Goal: Task Accomplishment & Management: Manage account settings

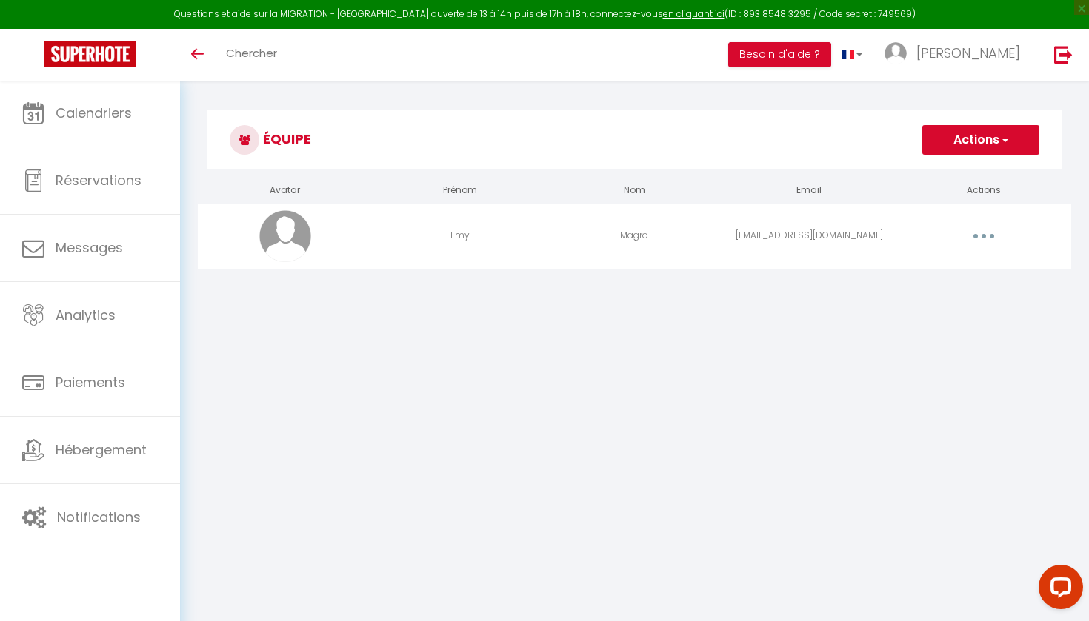
click at [975, 235] on button "button" at bounding box center [983, 236] width 41 height 24
click at [946, 262] on link "Editer" at bounding box center [945, 270] width 110 height 25
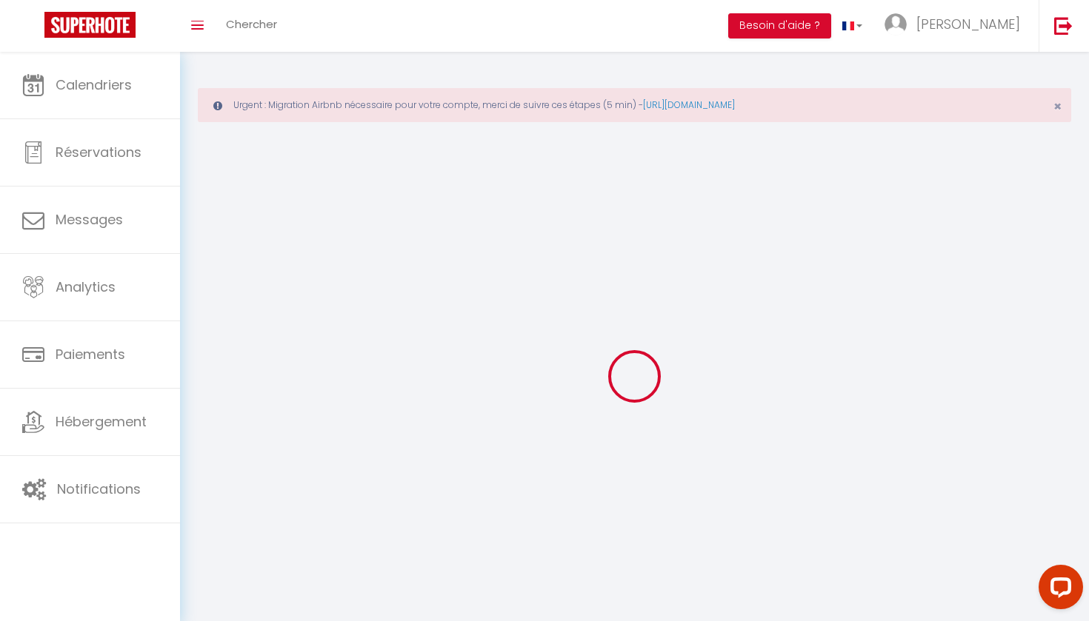
type input "Emy"
type input "Magro"
type input "[EMAIL_ADDRESS][DOMAIN_NAME]"
type textarea "[URL][DOMAIN_NAME]"
checkbox input "false"
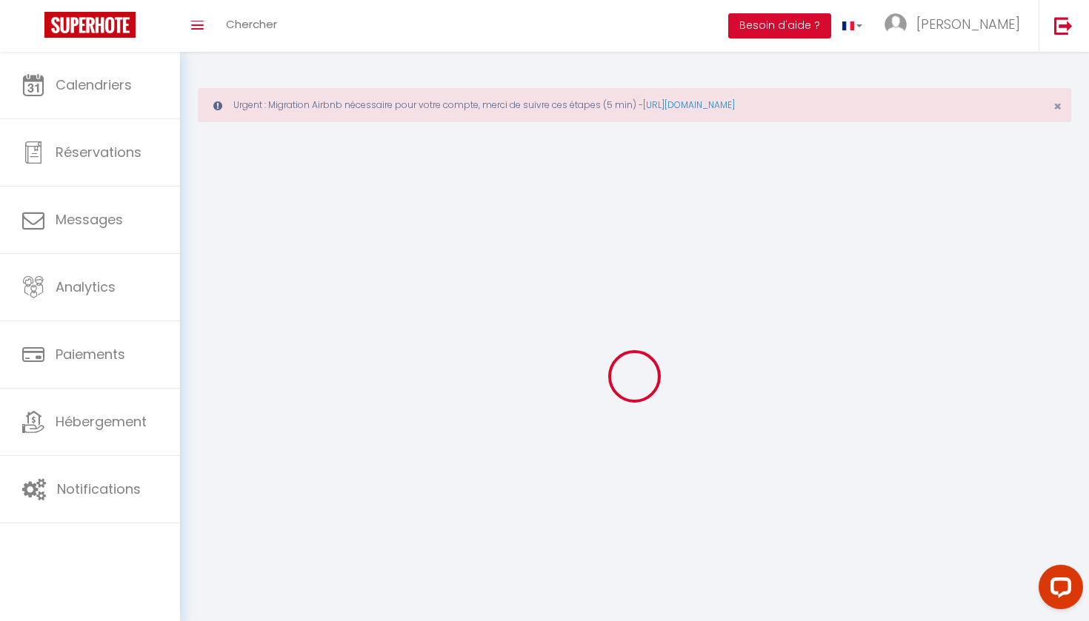
checkbox input "false"
checkbox input "true"
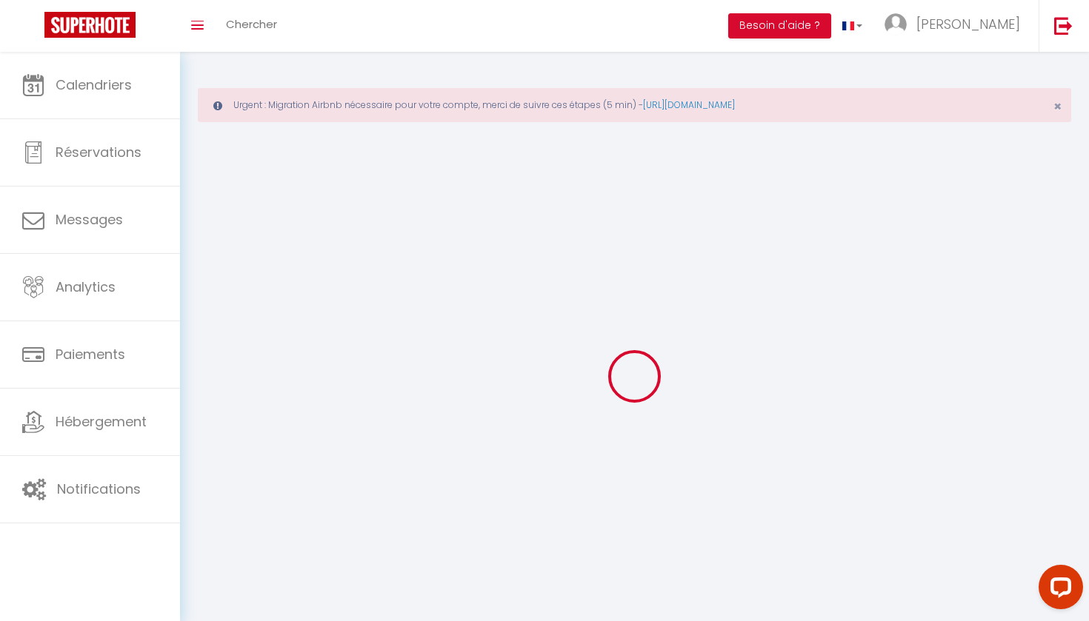
checkbox input "true"
checkbox input "false"
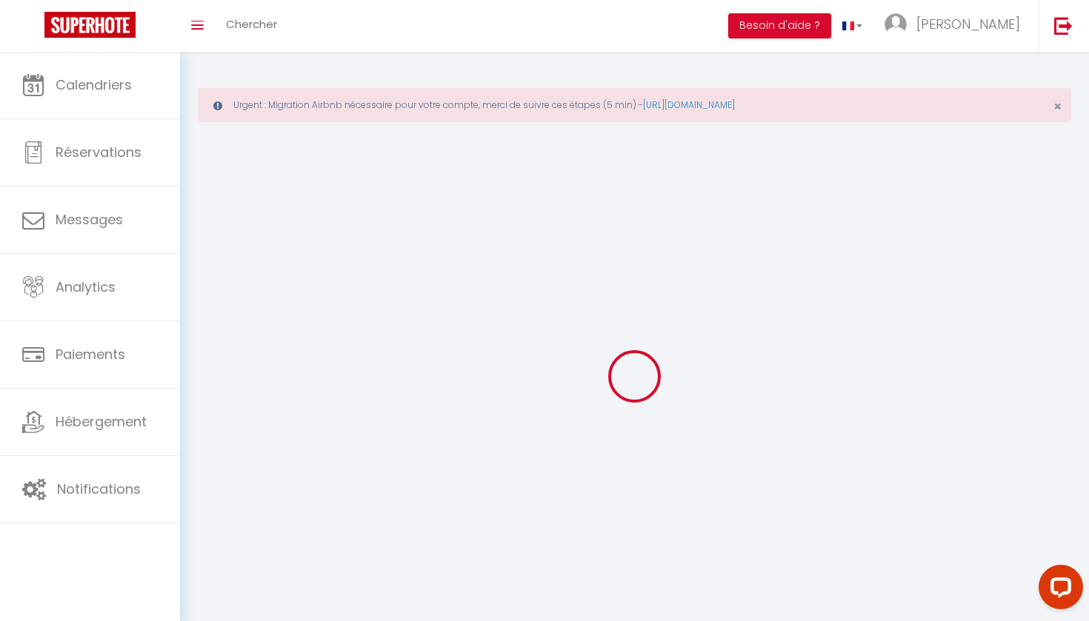
checkbox input "false"
checkbox input "true"
checkbox input "false"
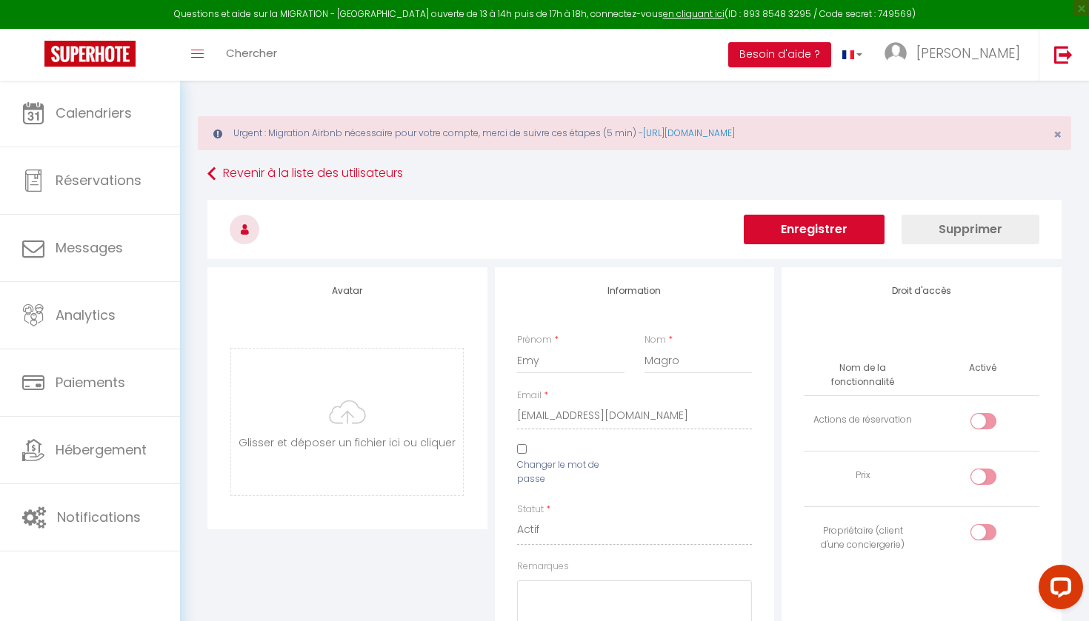
click at [829, 235] on button "Enregistrer" at bounding box center [814, 230] width 141 height 30
